Goal: Book appointment/travel/reservation

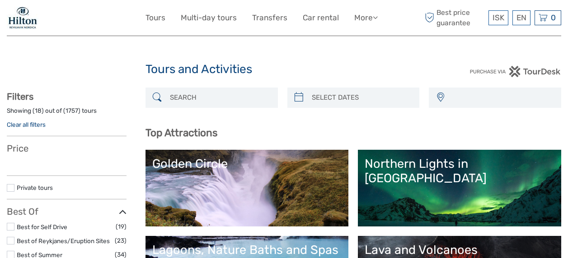
select select
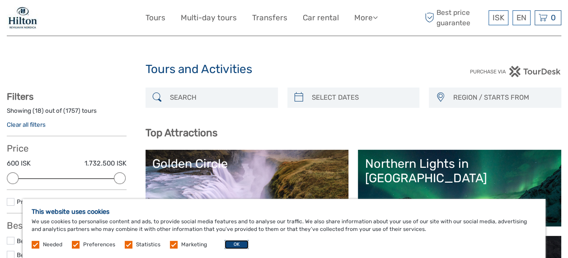
click at [237, 246] on button "OK" at bounding box center [236, 244] width 24 height 9
click at [365, 186] on div "Northern Lights in [GEOGRAPHIC_DATA]" at bounding box center [460, 171] width 190 height 29
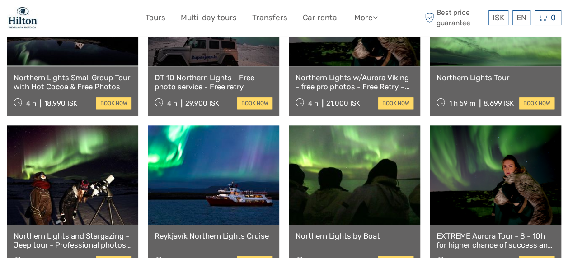
scroll to position [412, 0]
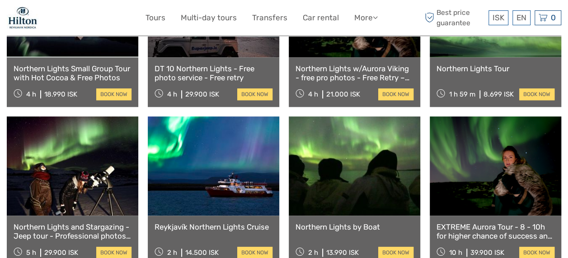
click at [215, 188] on link at bounding box center [213, 166] width 131 height 99
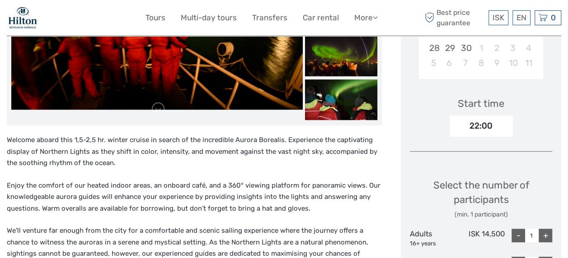
scroll to position [265, 0]
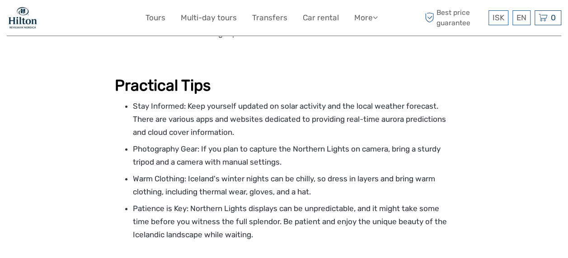
scroll to position [1698, 0]
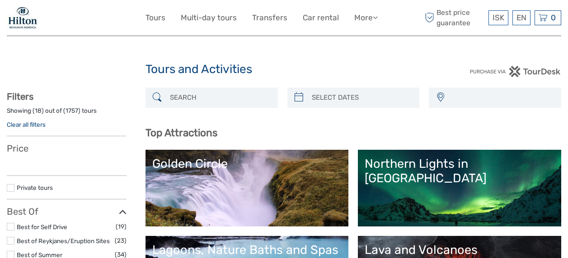
select select
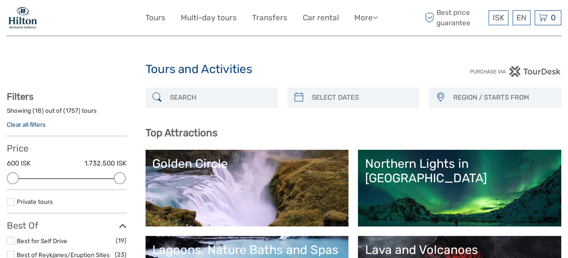
click at [342, 202] on link "Golden Circle" at bounding box center [247, 188] width 190 height 63
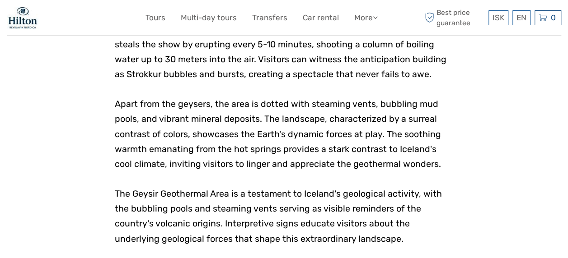
scroll to position [1330, 0]
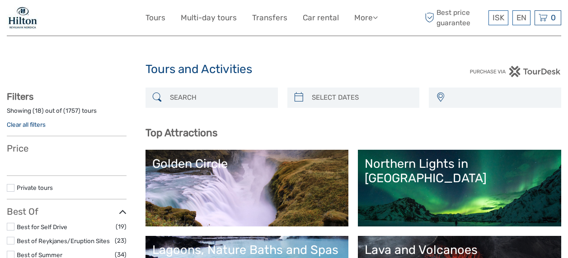
select select
